Goal: Task Accomplishment & Management: Manage account settings

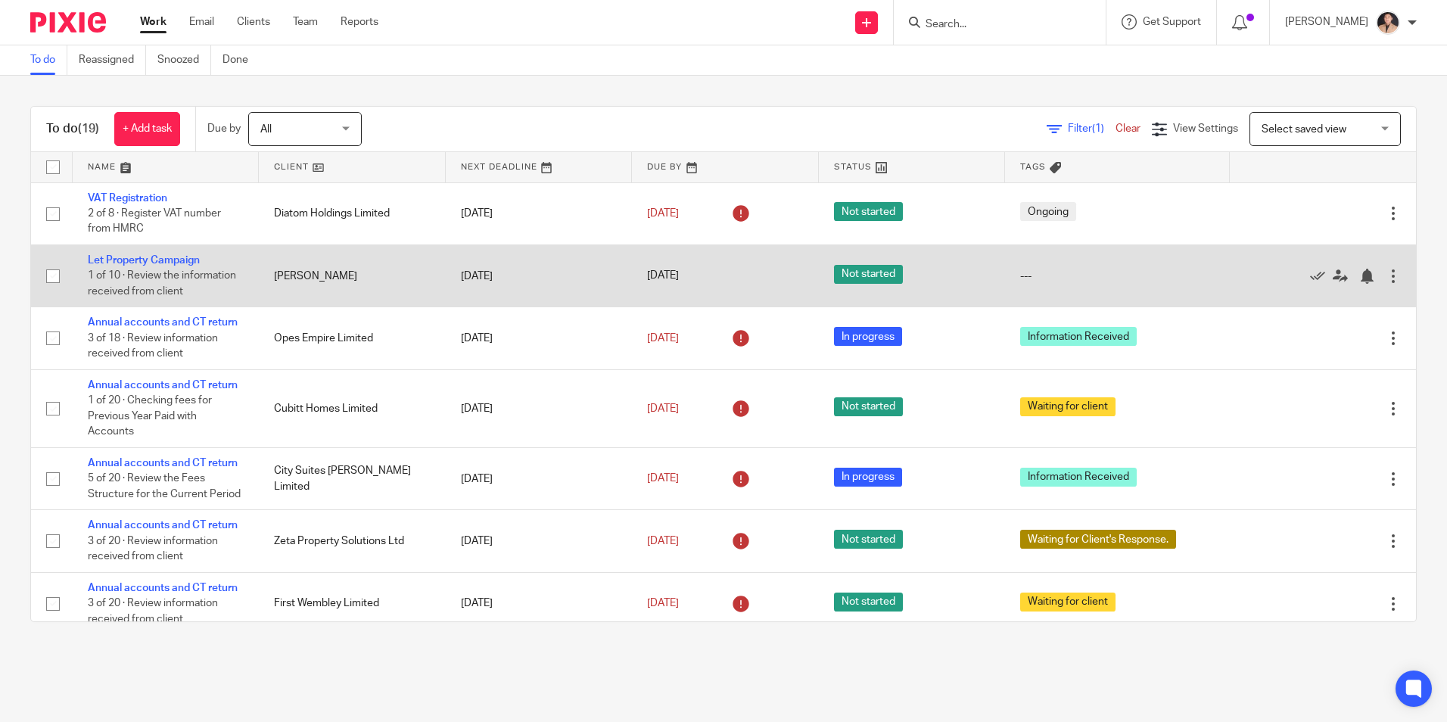
click at [162, 269] on td "Let Property Campaign 1 of 10 · Review the information received from client" at bounding box center [166, 275] width 186 height 62
click at [162, 265] on link "Let Property Campaign" at bounding box center [144, 260] width 112 height 11
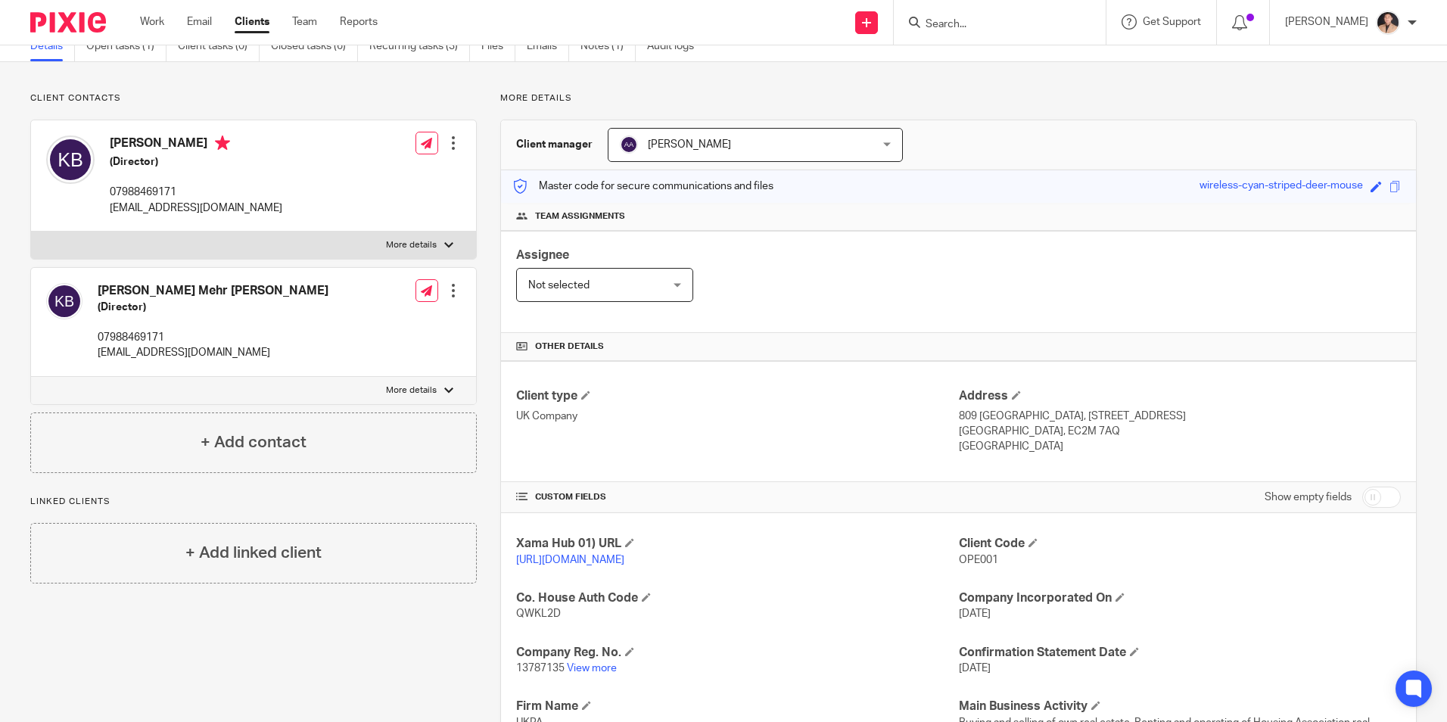
scroll to position [151, 0]
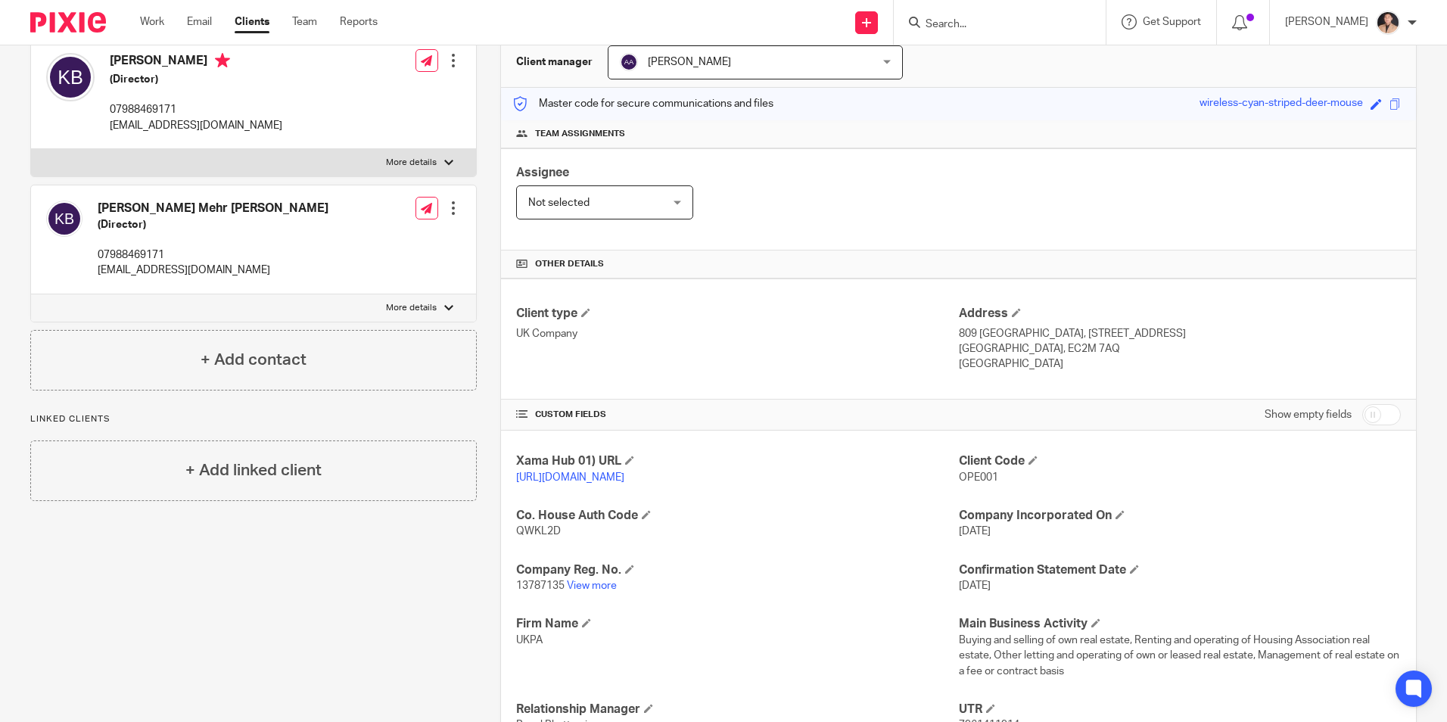
drag, startPoint x: 1002, startPoint y: 360, endPoint x: 949, endPoint y: 336, distance: 57.9
click at [949, 336] on div "Client type UK Company Address 809 Salisbury House, 29 Finsbury Circus London, …" at bounding box center [958, 339] width 915 height 121
drag, startPoint x: 949, startPoint y: 336, endPoint x: 792, endPoint y: 369, distance: 160.2
click at [793, 370] on div "Client type UK Company" at bounding box center [737, 339] width 442 height 67
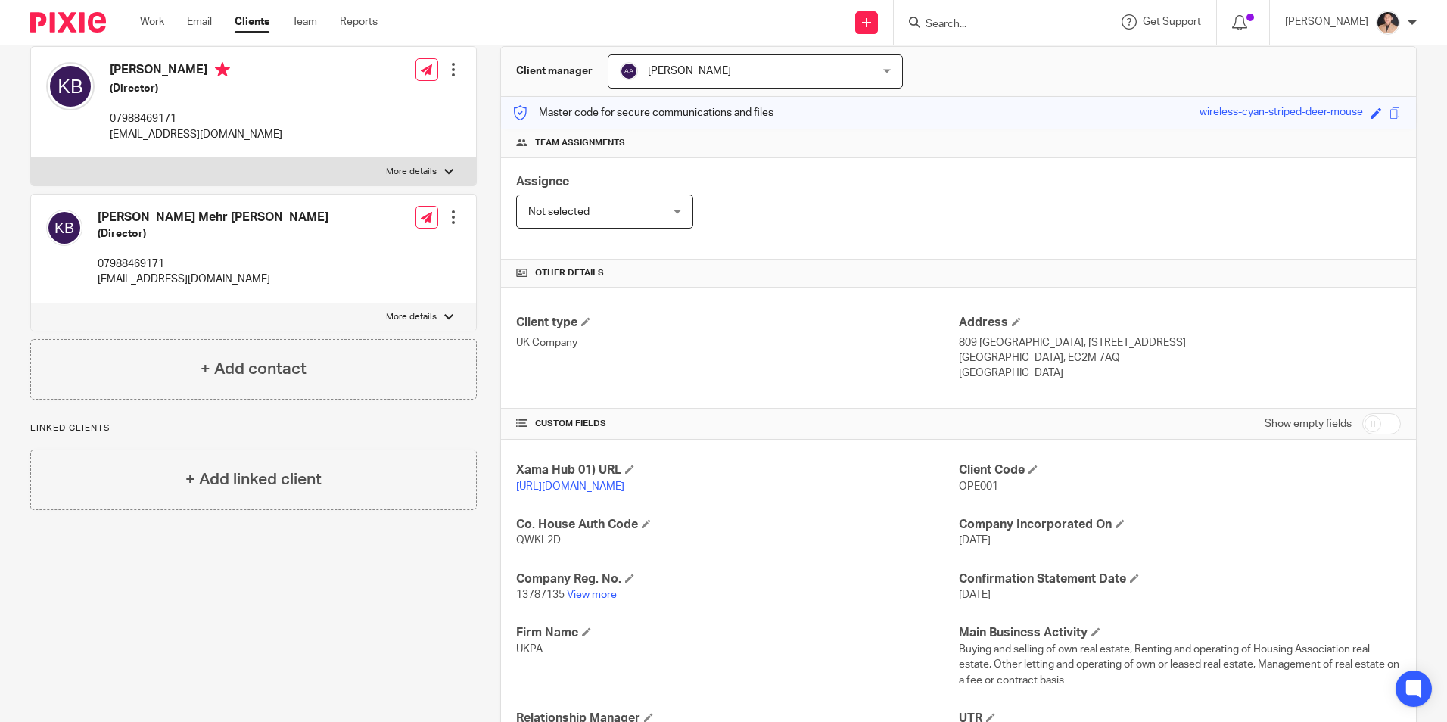
scroll to position [0, 0]
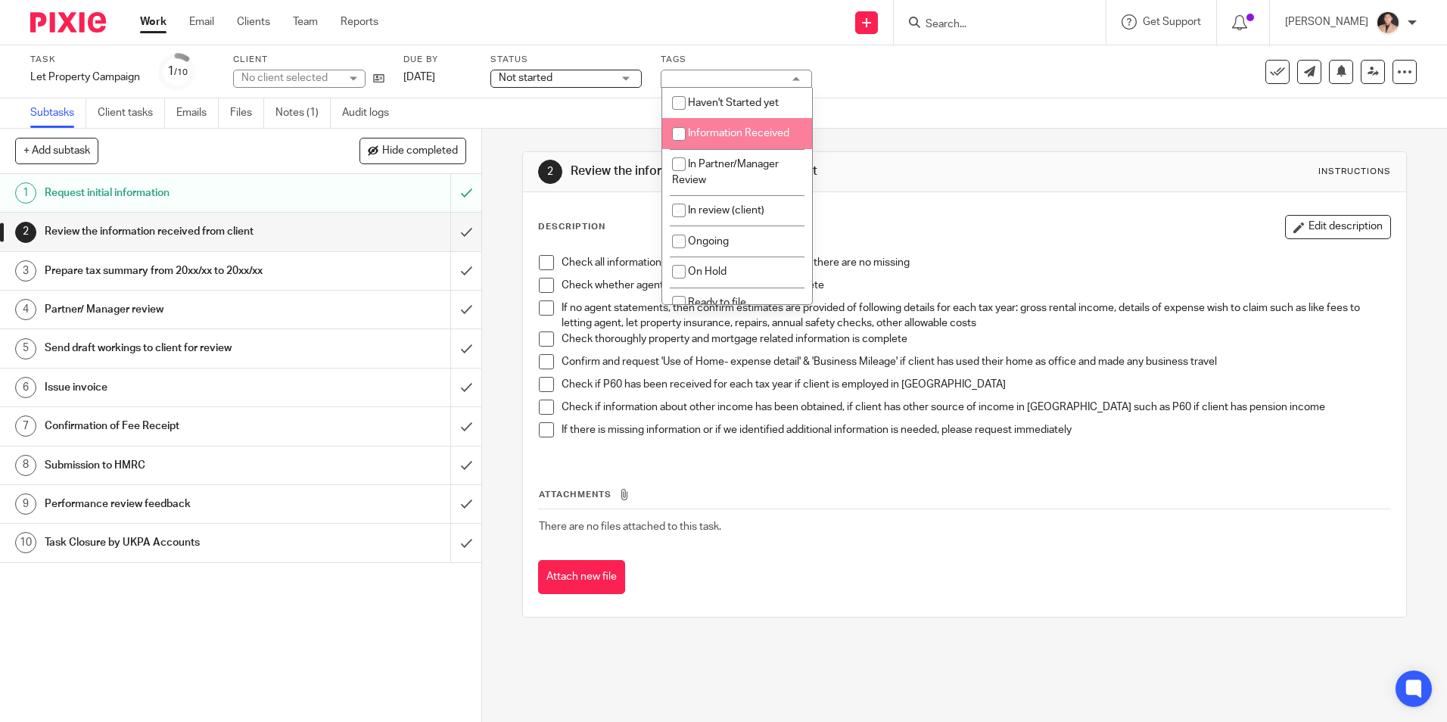
click at [725, 135] on span "Information Received" at bounding box center [738, 133] width 101 height 11
checkbox input "true"
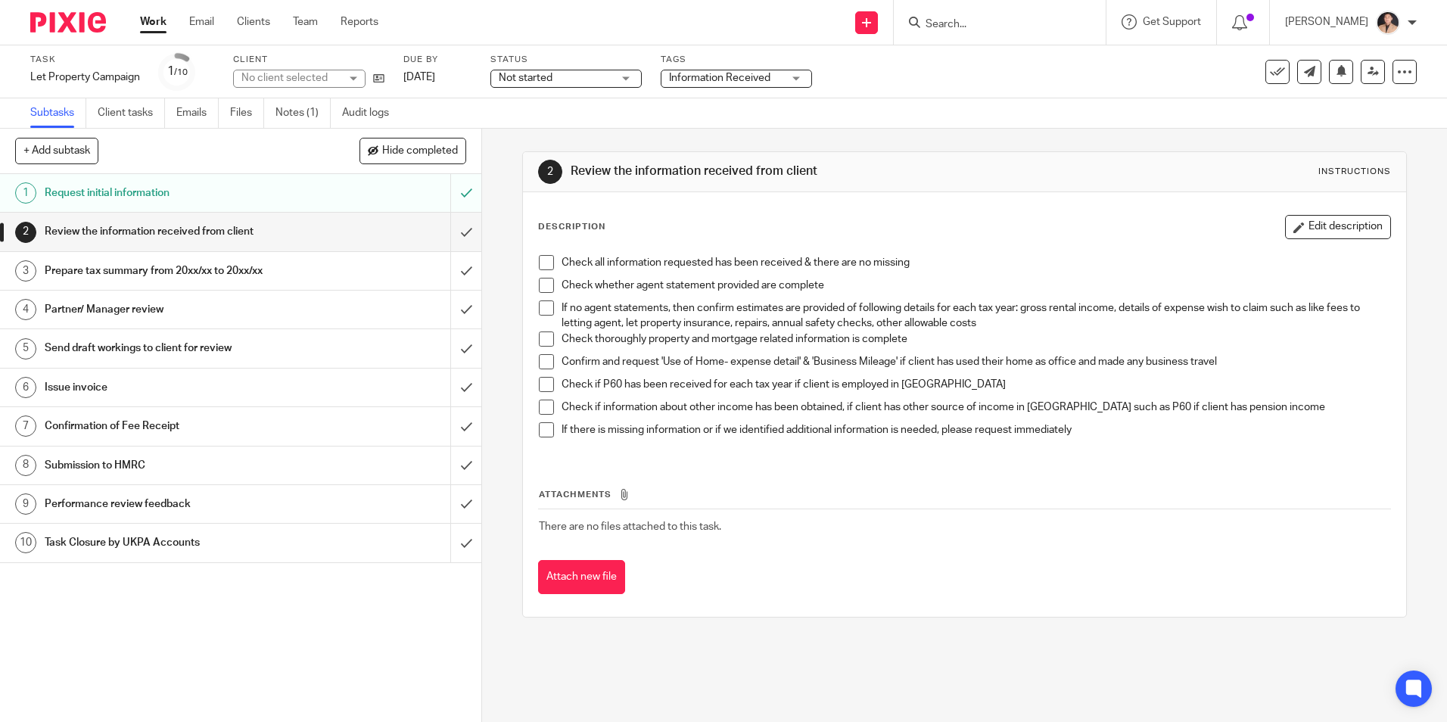
click at [901, 86] on div "Task Let Property Campaign Save Let Property Campaign 1 /10 Client No client se…" at bounding box center [608, 72] width 1156 height 36
click at [151, 34] on div "Work Email Clients Team Reports Work Email Clients Team Reports Settings" at bounding box center [263, 22] width 276 height 45
click at [148, 30] on link "Work" at bounding box center [153, 21] width 26 height 15
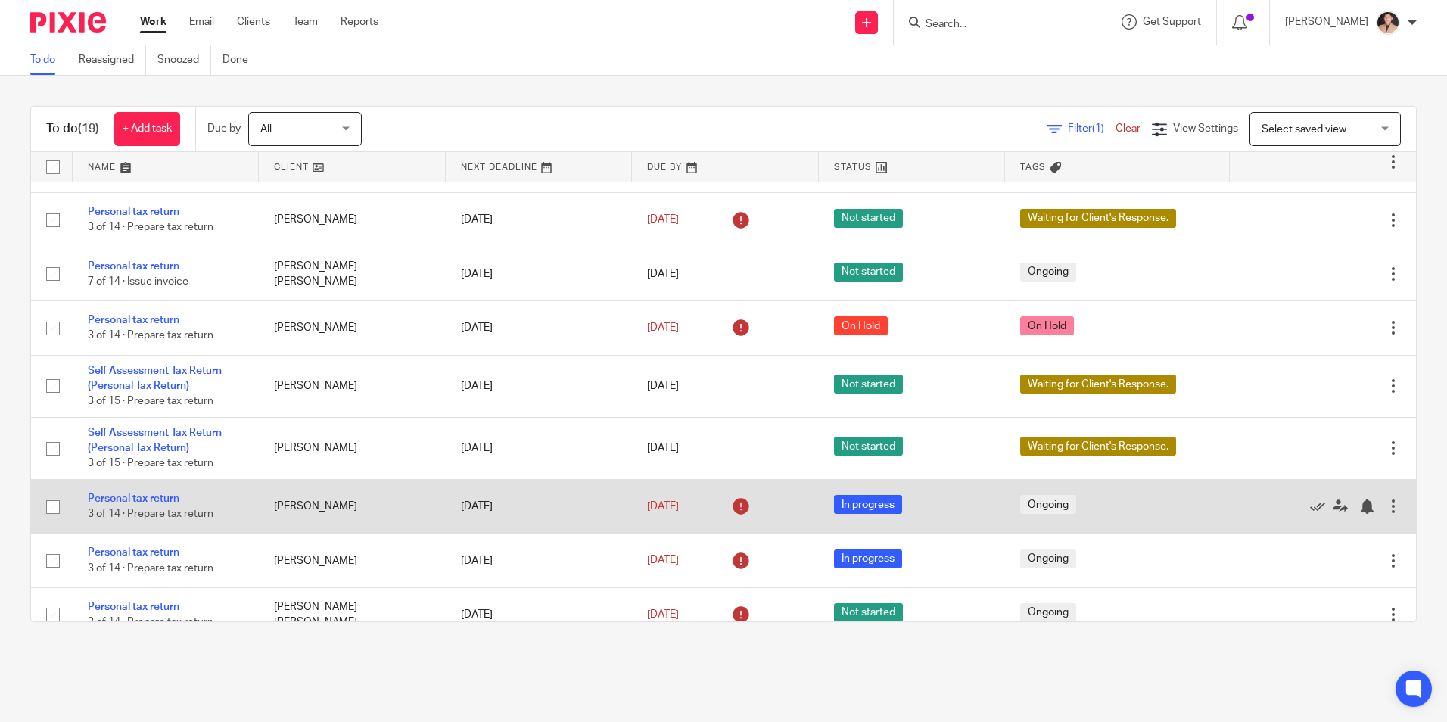
scroll to position [530, 0]
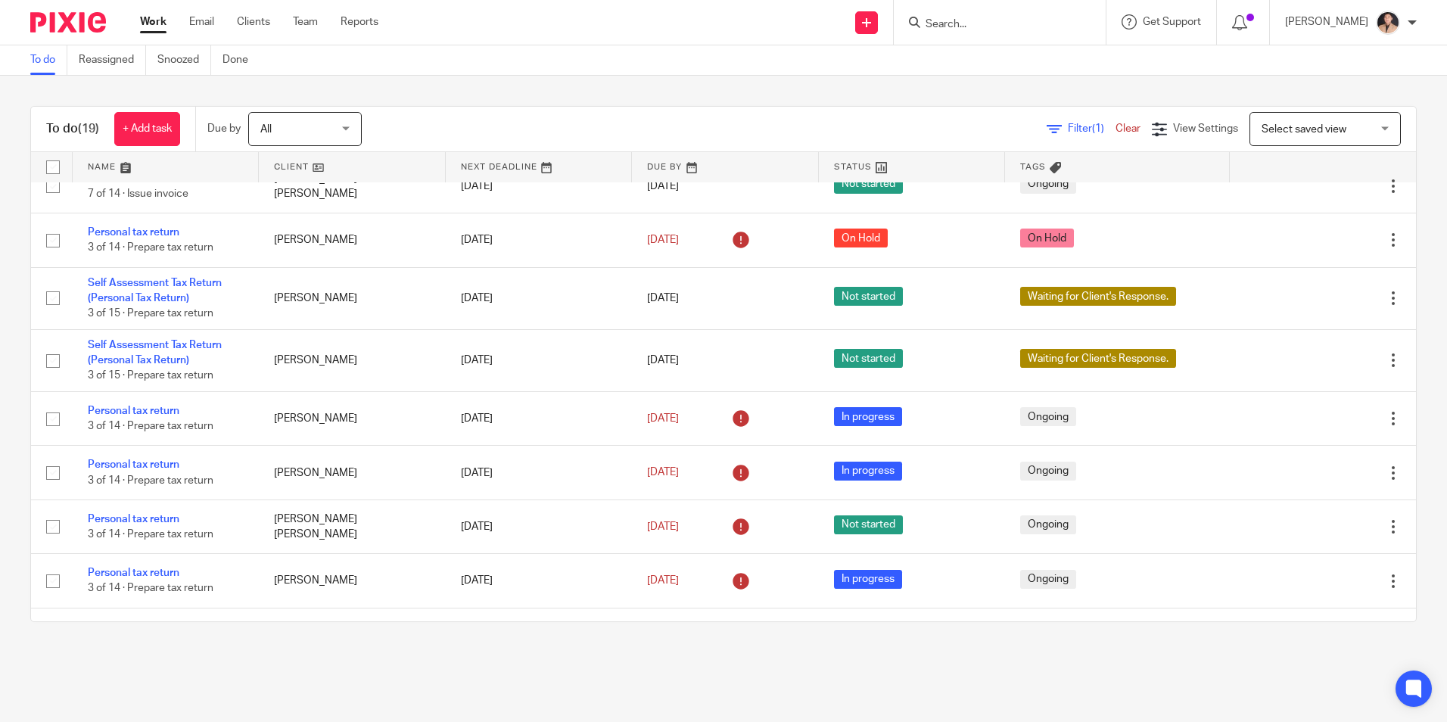
click at [971, 34] on div at bounding box center [1000, 22] width 212 height 45
click at [939, 20] on input "Search" at bounding box center [992, 25] width 136 height 14
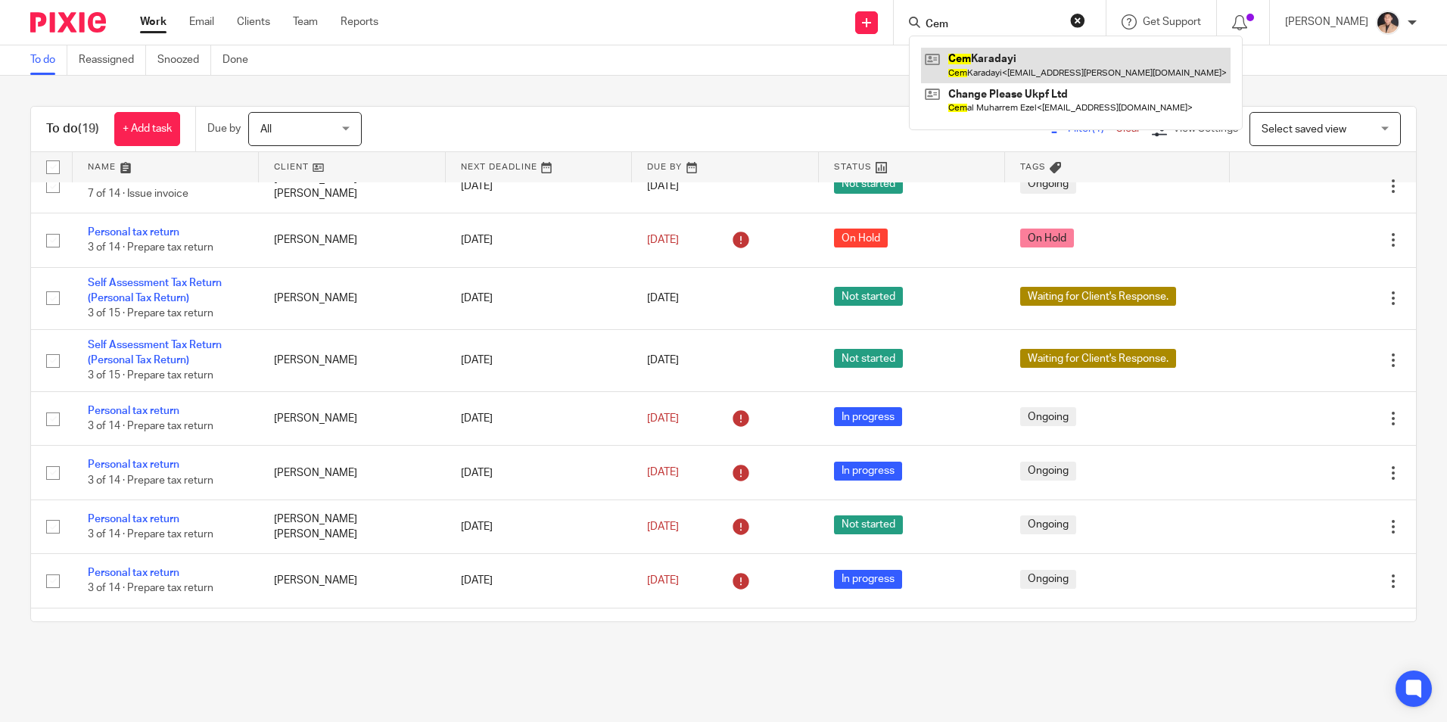
type input "Cem"
click at [999, 73] on link at bounding box center [1076, 65] width 310 height 35
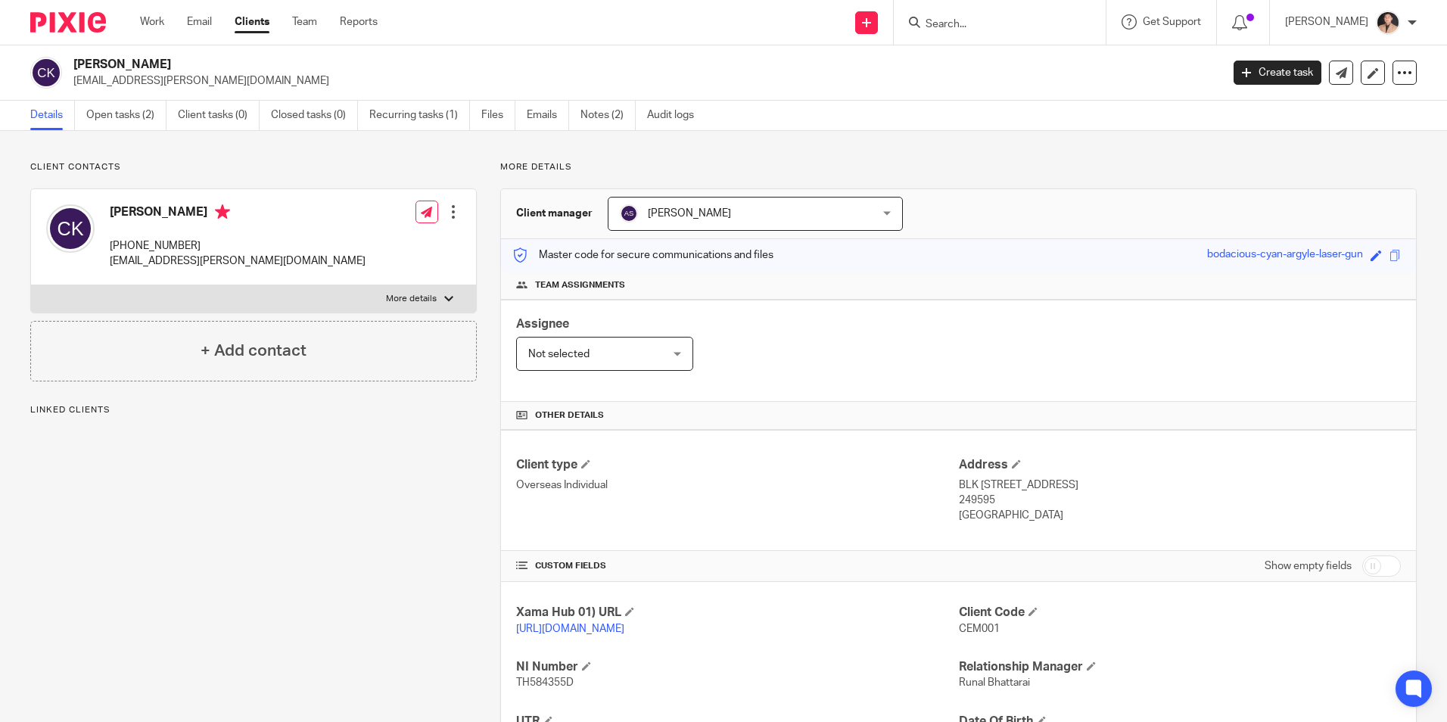
click at [1009, 43] on div at bounding box center [1000, 22] width 212 height 45
click at [1007, 33] on div at bounding box center [1000, 22] width 212 height 45
click at [954, 31] on input "Search" at bounding box center [992, 25] width 136 height 14
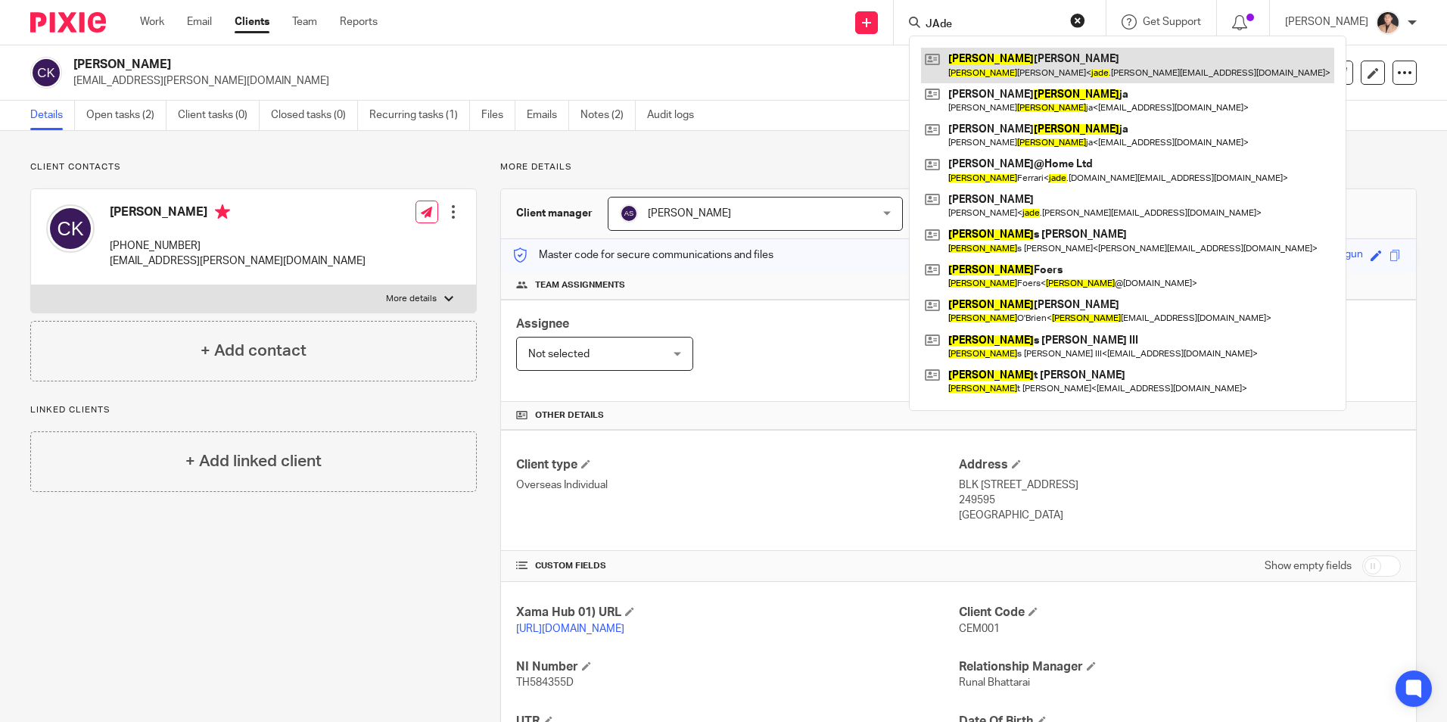
type input "JAde"
click at [964, 75] on link at bounding box center [1127, 65] width 413 height 35
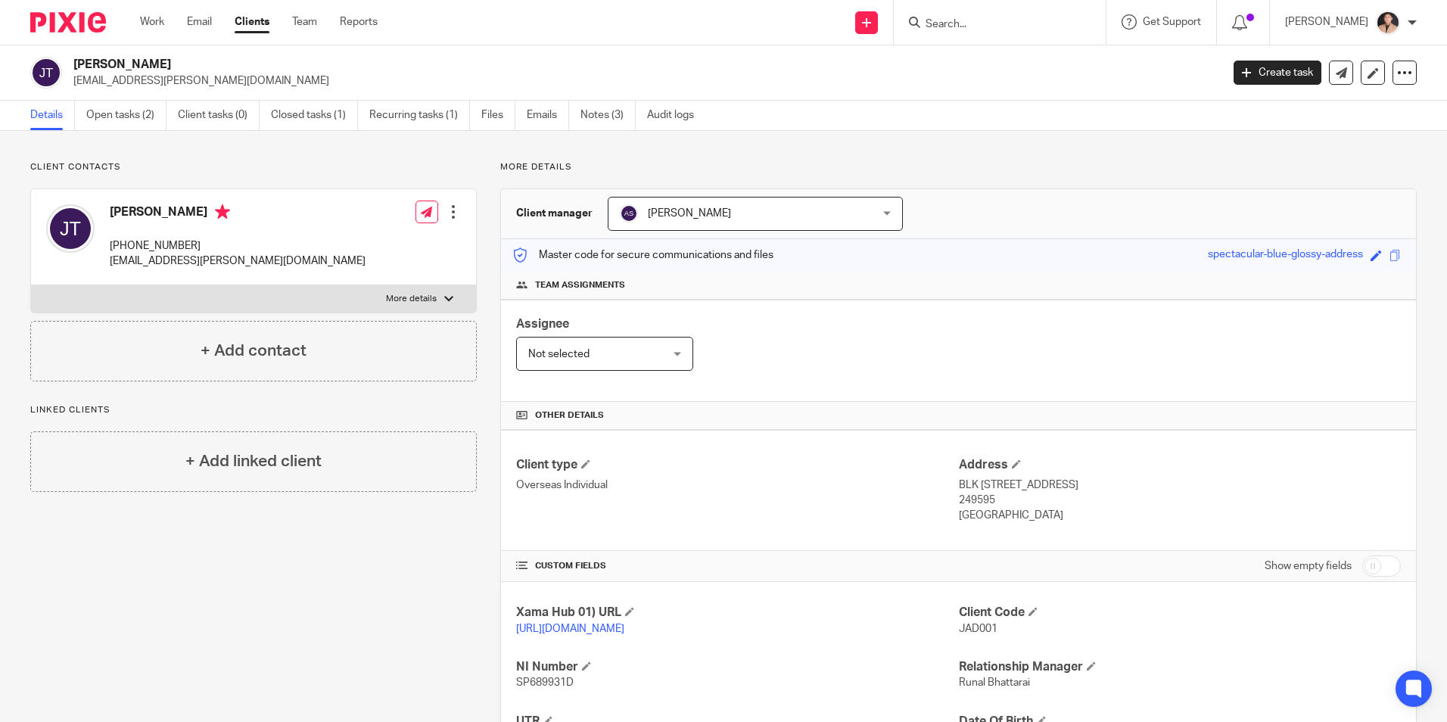
click at [979, 30] on input "Search" at bounding box center [992, 25] width 136 height 14
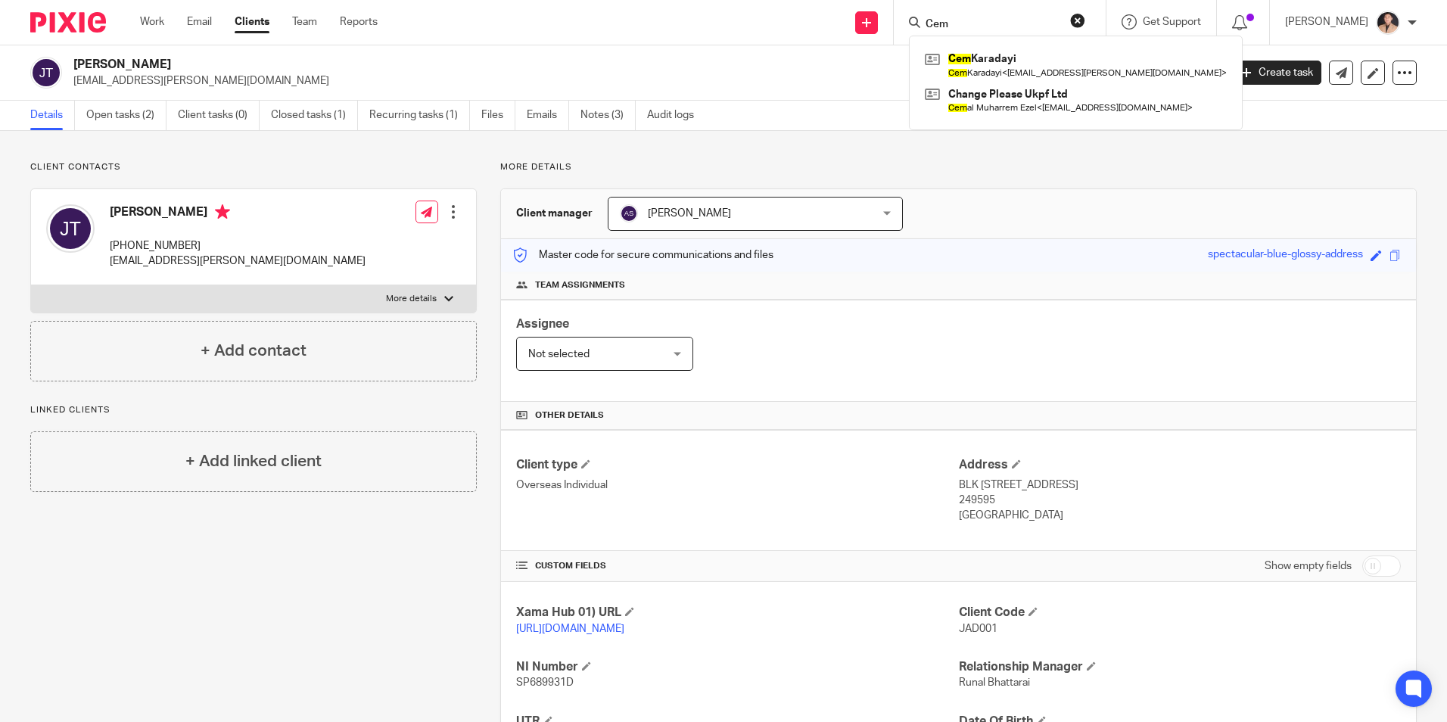
type input "Cem"
drag, startPoint x: 1197, startPoint y: 176, endPoint x: 1313, endPoint y: 163, distance: 116.5
click at [1197, 175] on div "More details Client manager [PERSON_NAME] [PERSON_NAME] [PERSON_NAME] [PERSON_N…" at bounding box center [947, 519] width 940 height 716
